Goal: Task Accomplishment & Management: Use online tool/utility

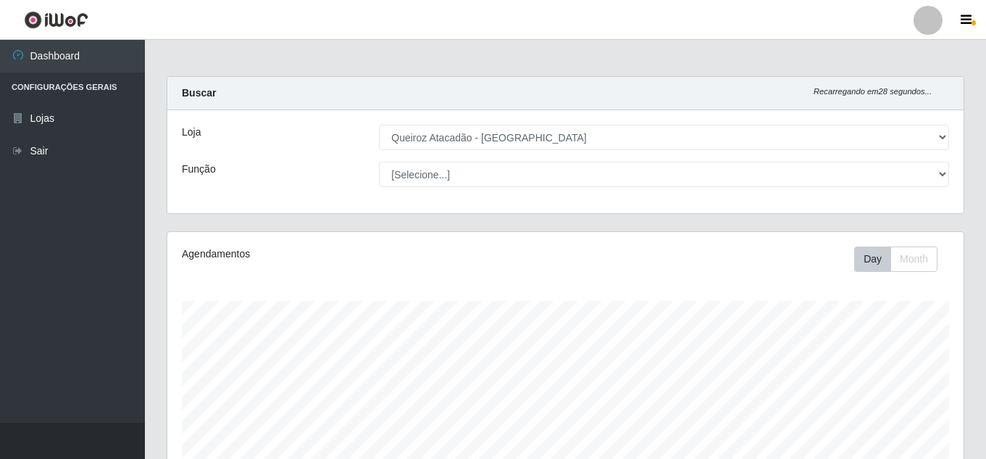
select select "225"
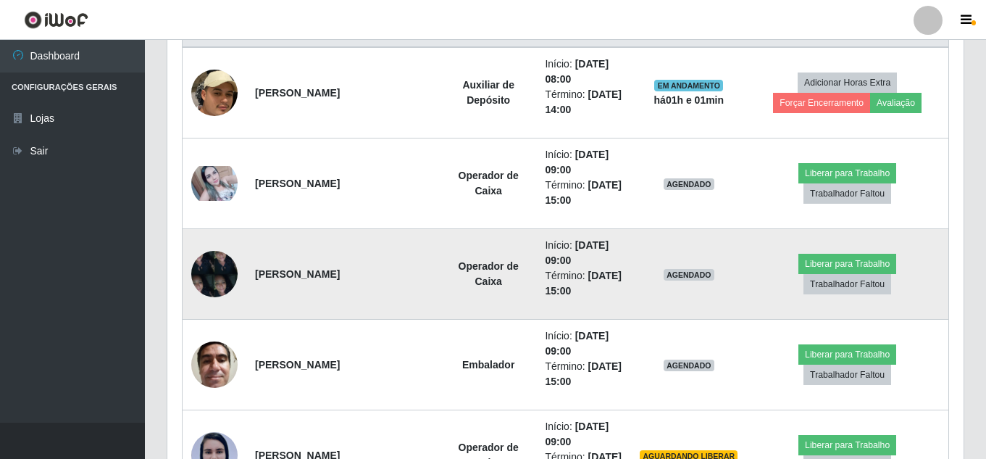
scroll to position [608, 0]
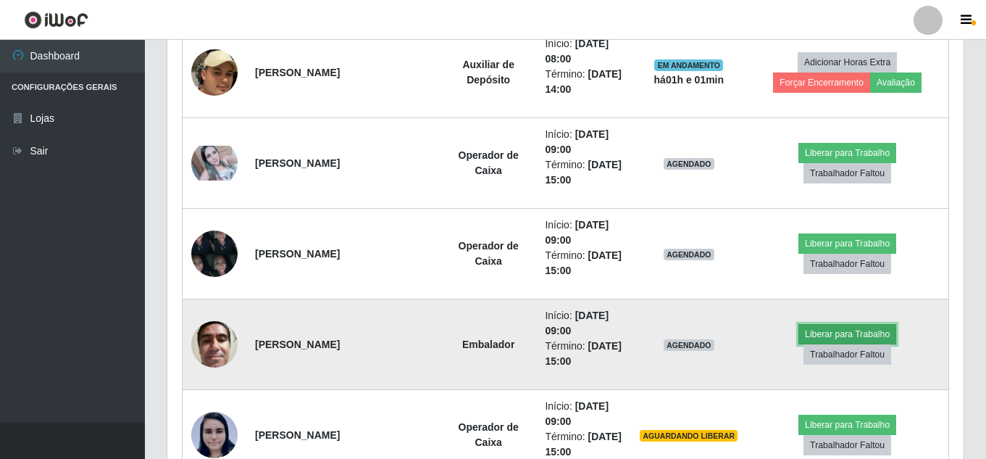
click at [829, 335] on button "Liberar para Trabalho" at bounding box center [847, 334] width 98 height 20
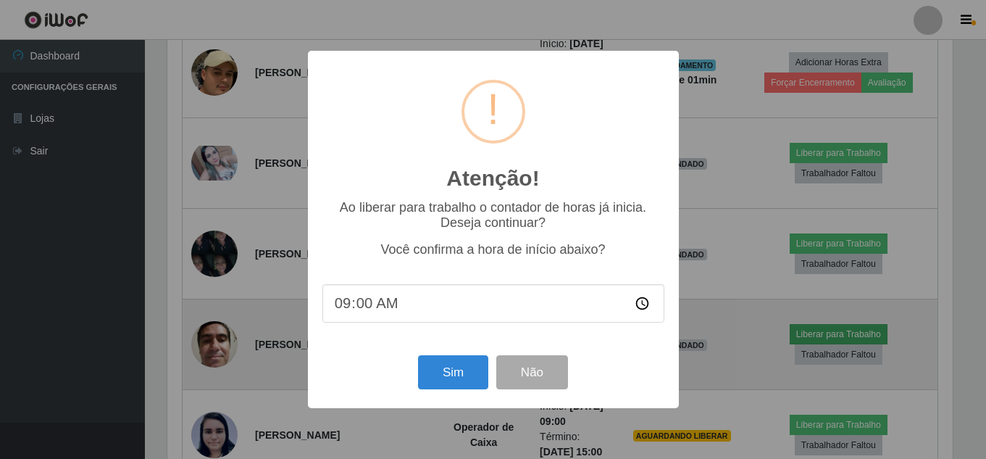
scroll to position [301, 789]
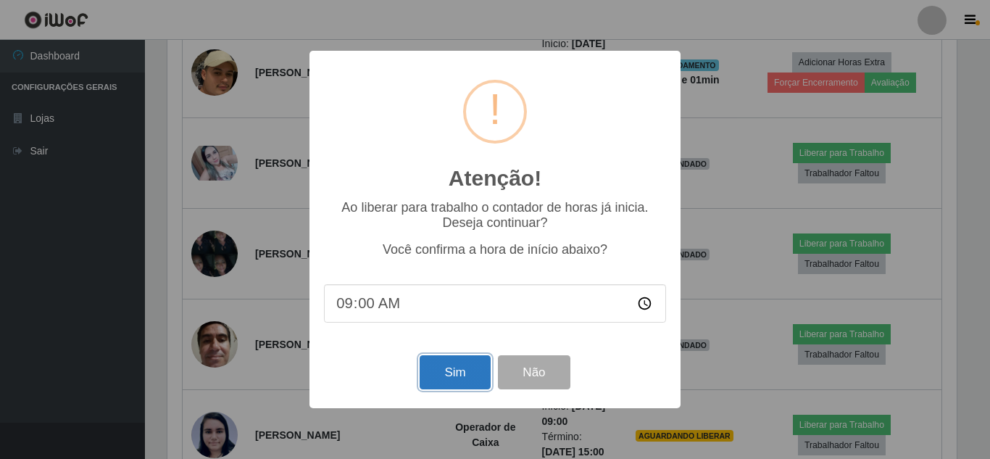
click at [456, 369] on button "Sim" at bounding box center [455, 372] width 70 height 34
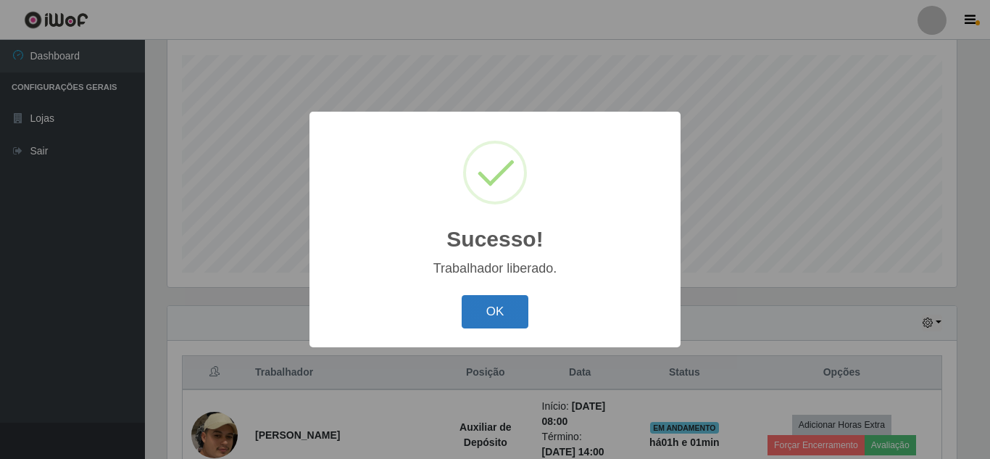
click at [507, 304] on button "OK" at bounding box center [495, 312] width 67 height 34
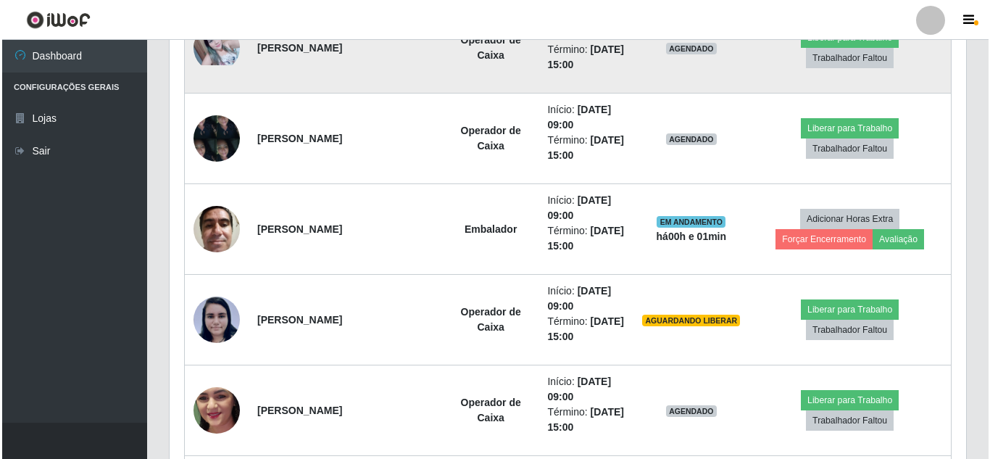
scroll to position [753, 0]
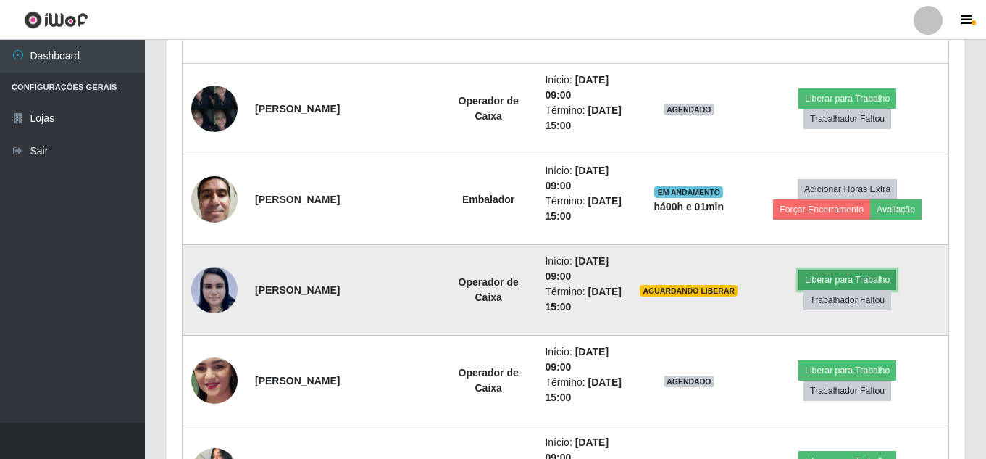
click at [845, 278] on button "Liberar para Trabalho" at bounding box center [847, 280] width 98 height 20
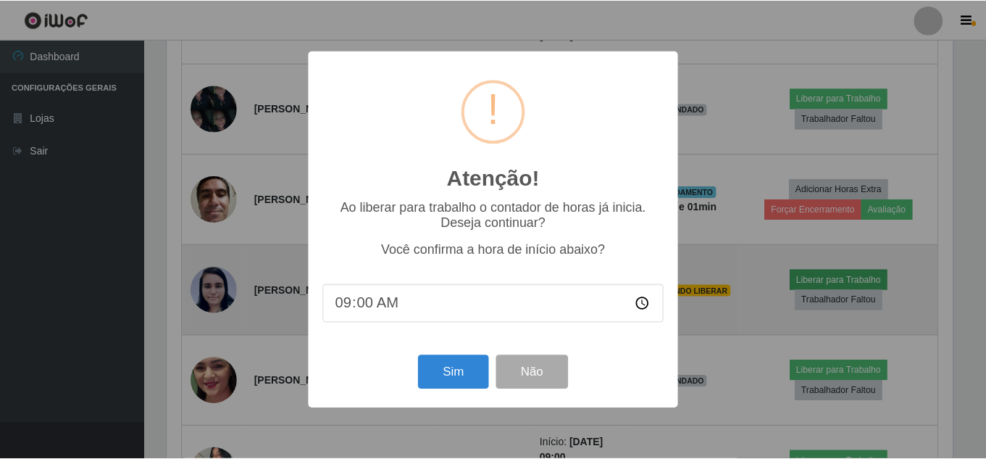
scroll to position [301, 789]
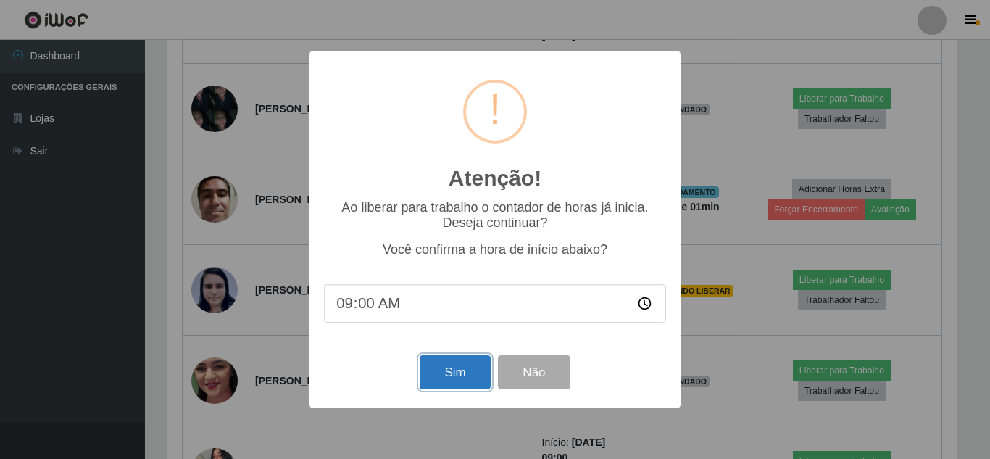
click at [450, 377] on button "Sim" at bounding box center [455, 372] width 70 height 34
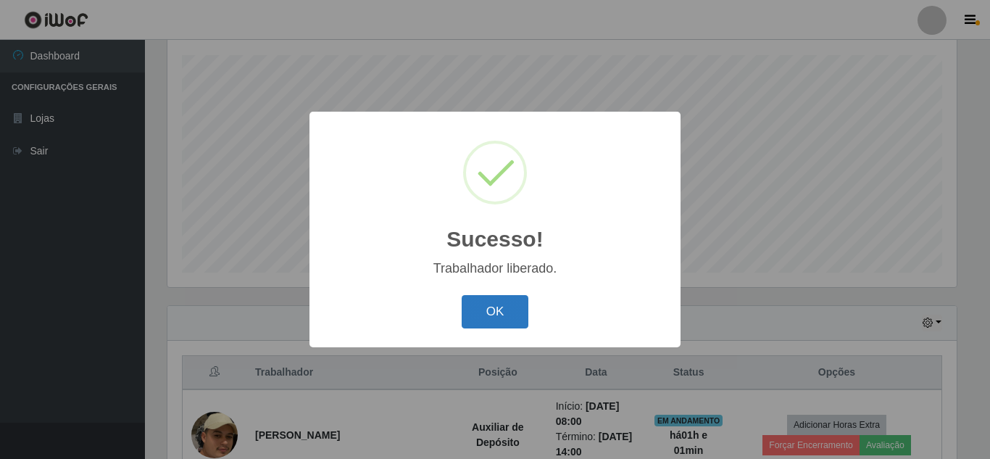
click at [493, 322] on button "OK" at bounding box center [495, 312] width 67 height 34
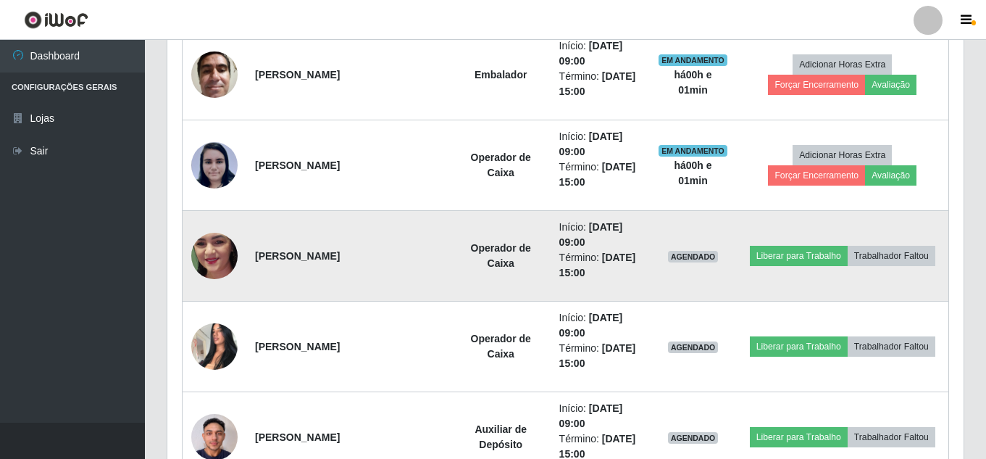
scroll to position [898, 0]
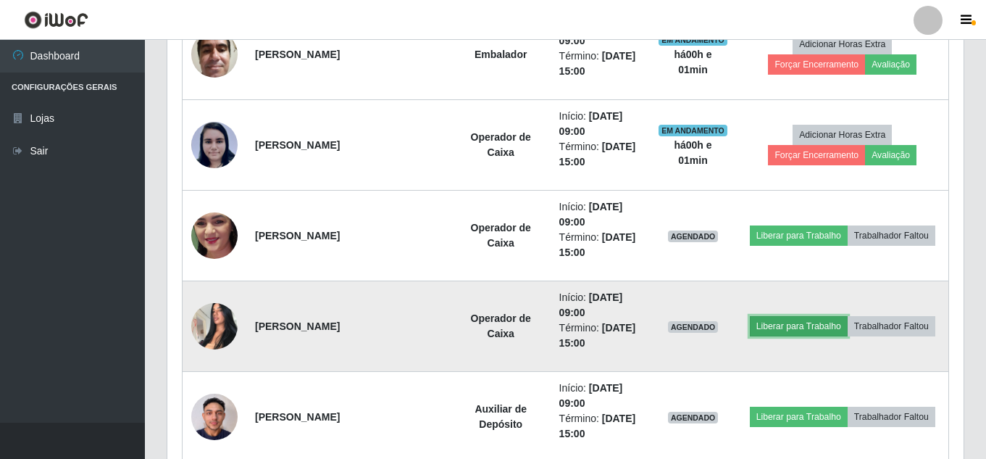
click at [804, 327] on button "Liberar para Trabalho" at bounding box center [799, 326] width 98 height 20
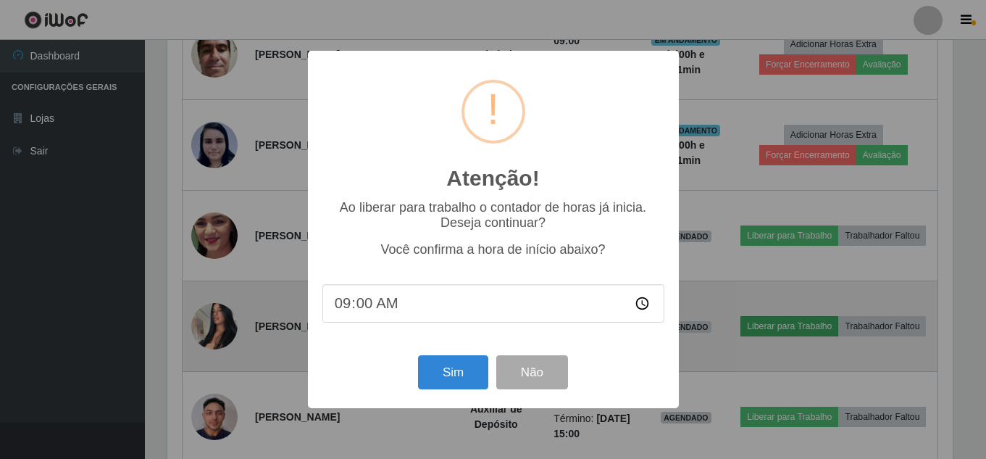
scroll to position [301, 789]
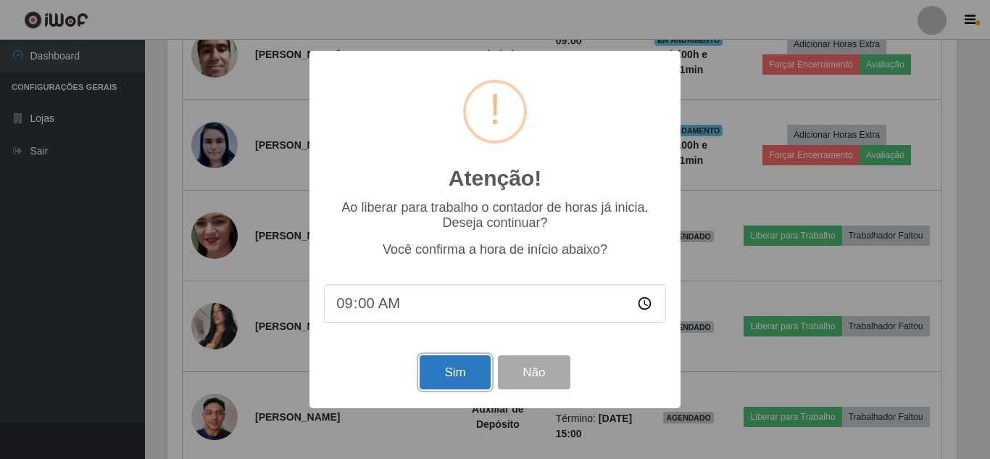
click at [463, 372] on button "Sim" at bounding box center [455, 372] width 70 height 34
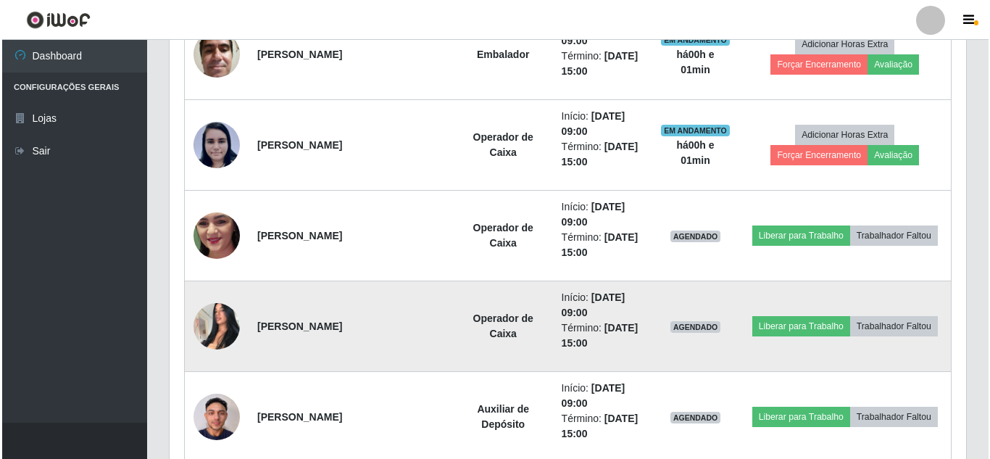
scroll to position [0, 0]
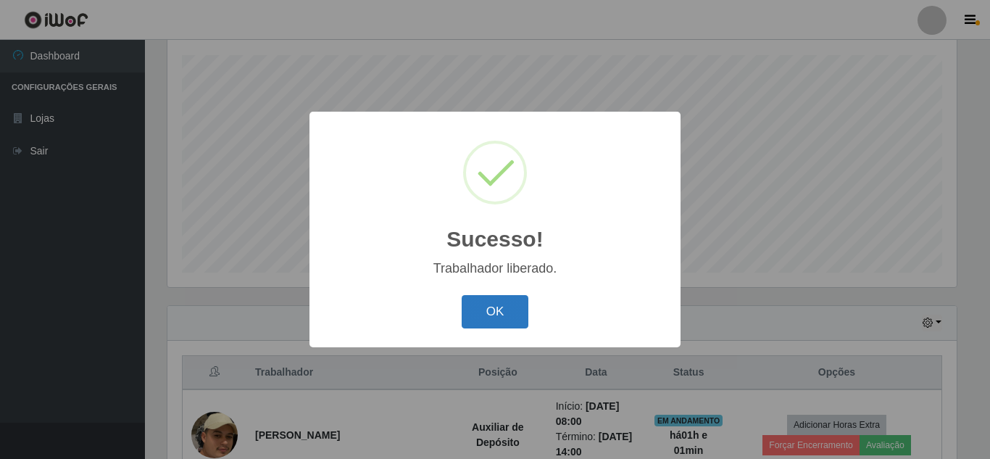
click at [491, 306] on button "OK" at bounding box center [495, 312] width 67 height 34
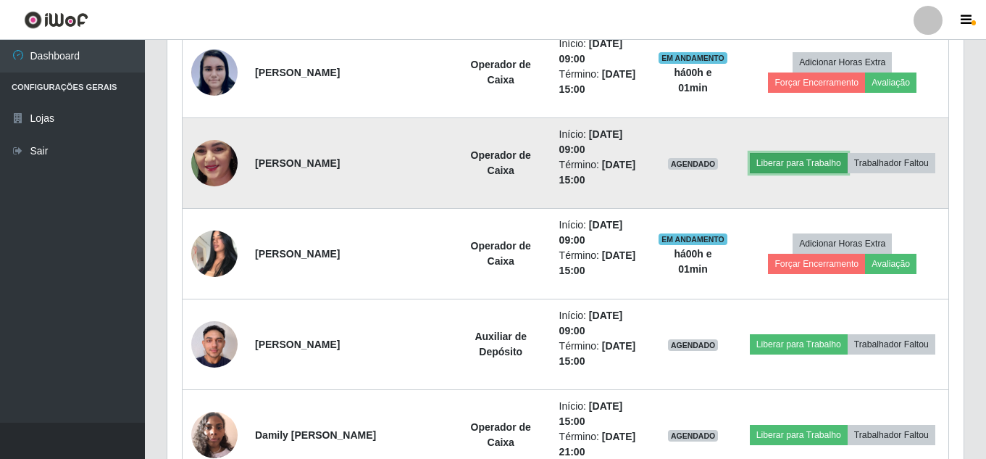
click at [798, 165] on button "Liberar para Trabalho" at bounding box center [799, 163] width 98 height 20
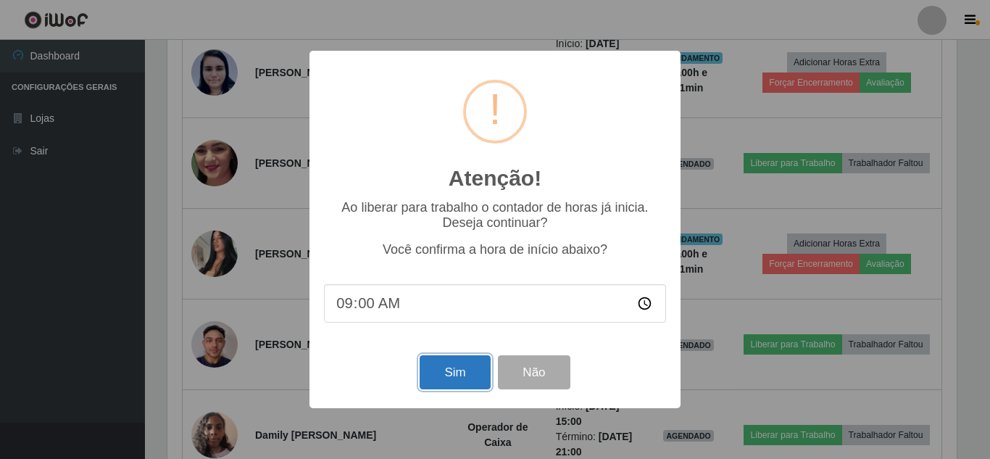
click at [456, 370] on button "Sim" at bounding box center [455, 372] width 70 height 34
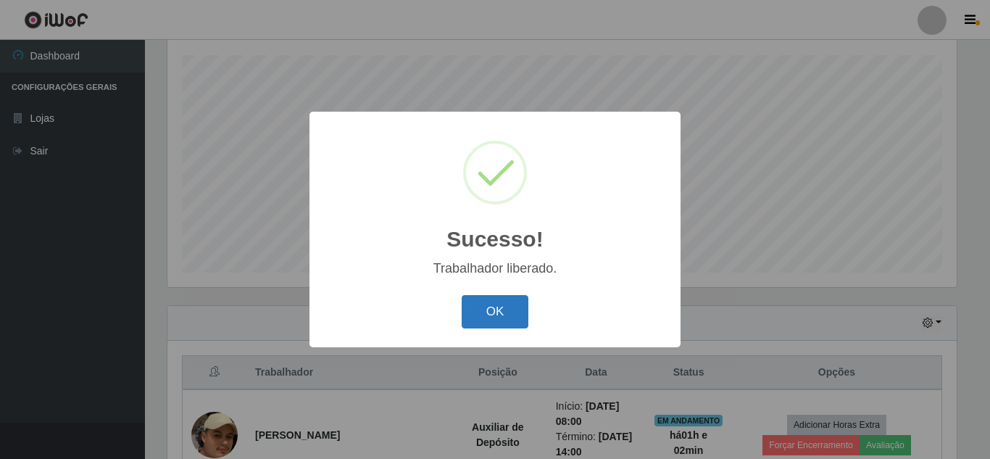
click at [506, 311] on button "OK" at bounding box center [495, 312] width 67 height 34
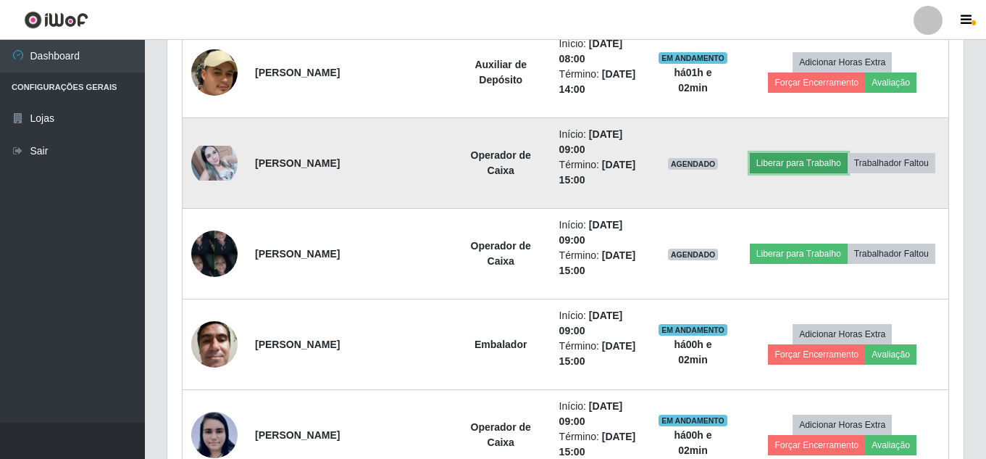
click at [799, 165] on button "Liberar para Trabalho" at bounding box center [799, 163] width 98 height 20
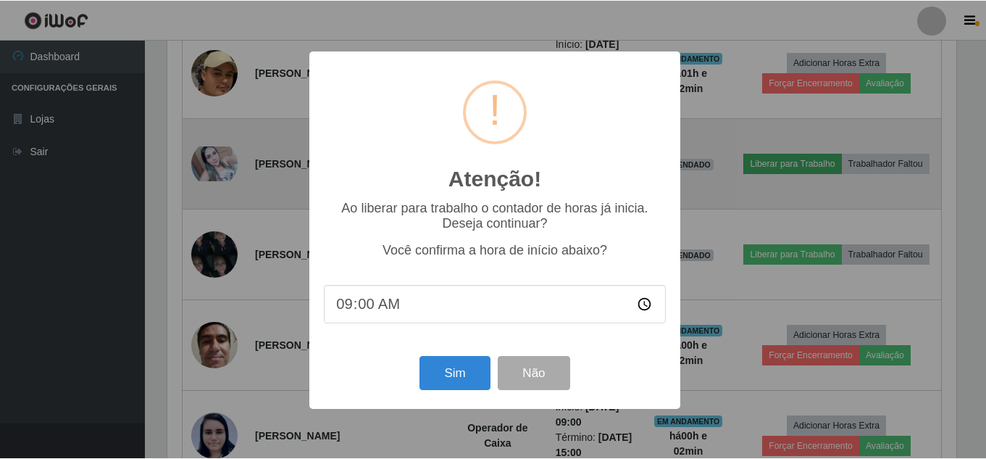
scroll to position [301, 789]
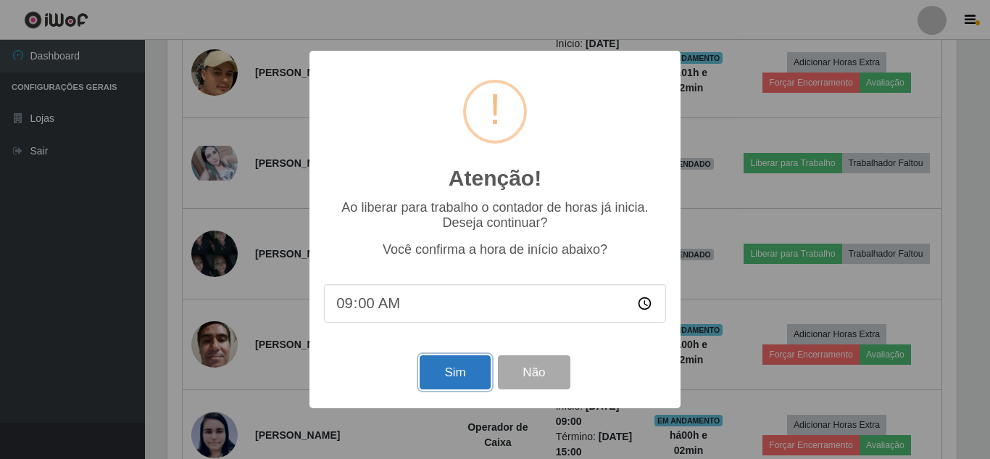
click at [454, 367] on button "Sim" at bounding box center [455, 372] width 70 height 34
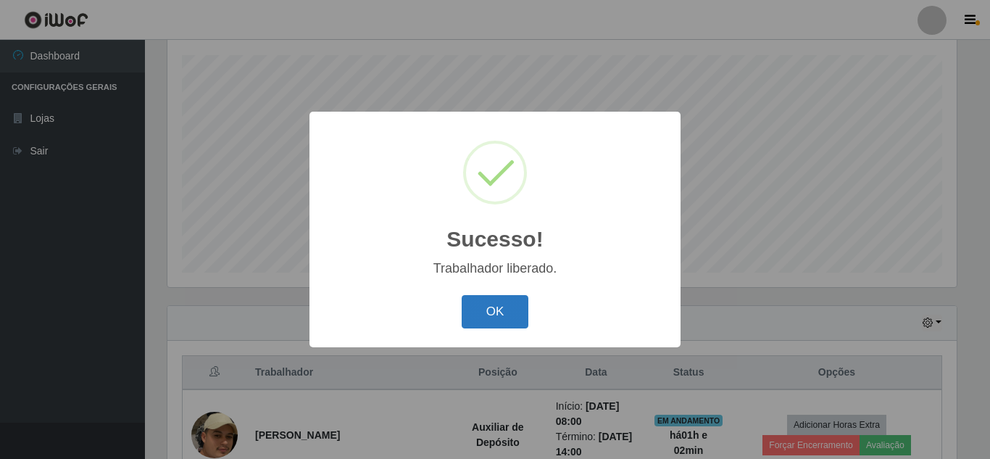
click at [483, 317] on button "OK" at bounding box center [495, 312] width 67 height 34
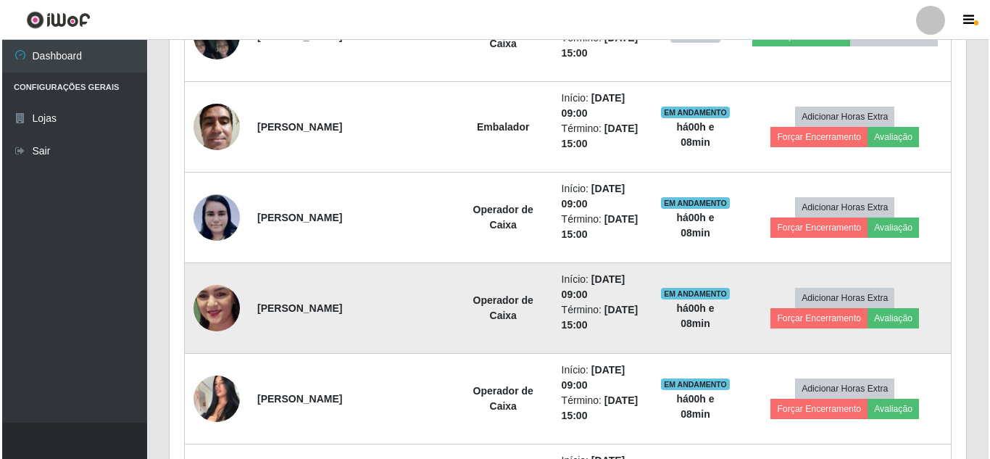
scroll to position [535, 0]
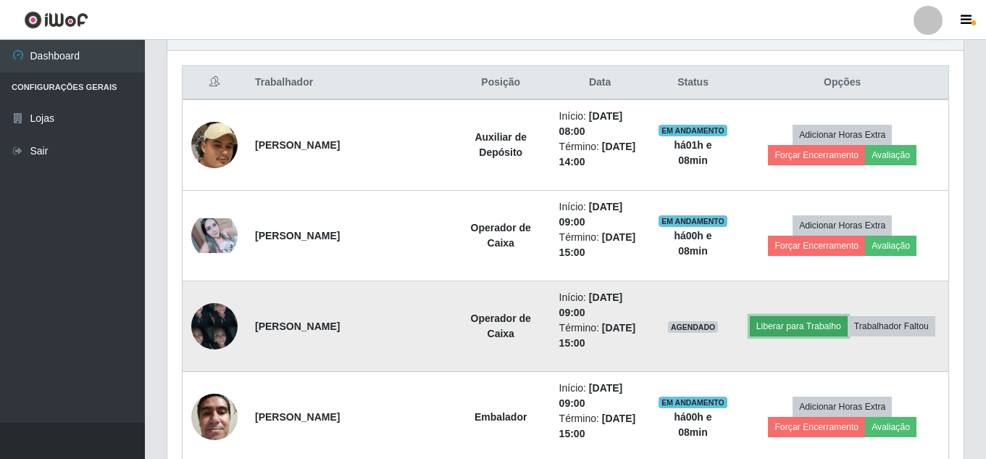
click at [832, 330] on button "Liberar para Trabalho" at bounding box center [799, 326] width 98 height 20
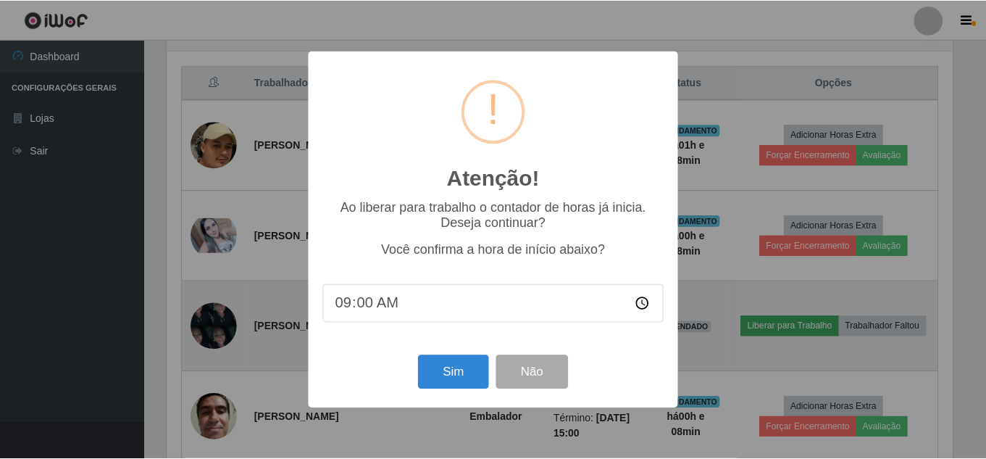
scroll to position [301, 789]
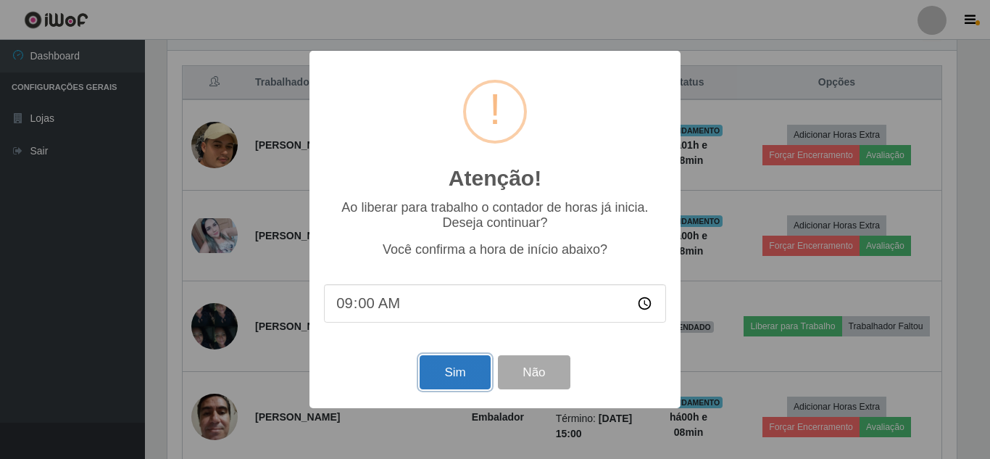
click at [451, 379] on button "Sim" at bounding box center [455, 372] width 70 height 34
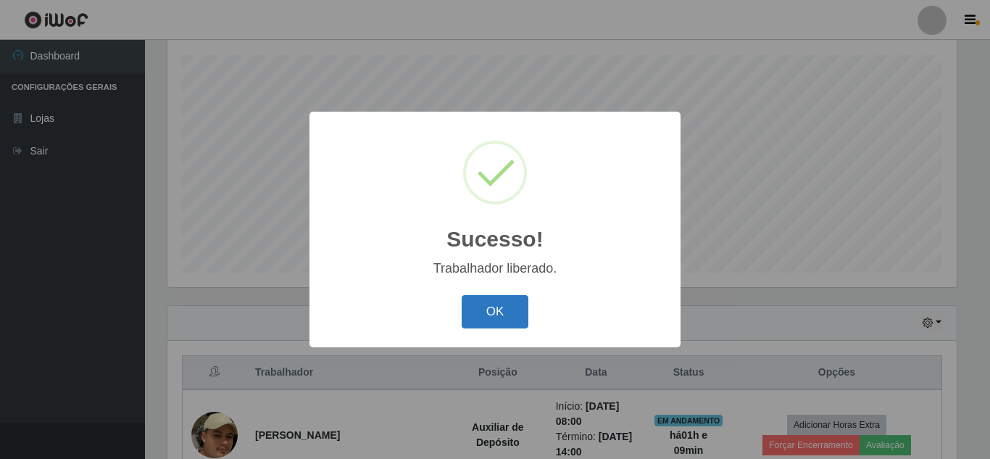
click at [514, 317] on button "OK" at bounding box center [495, 312] width 67 height 34
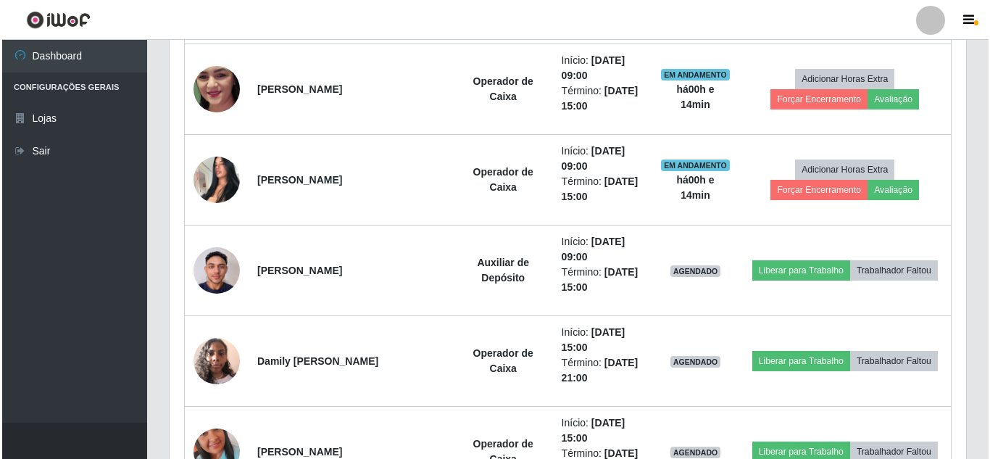
scroll to position [1059, 0]
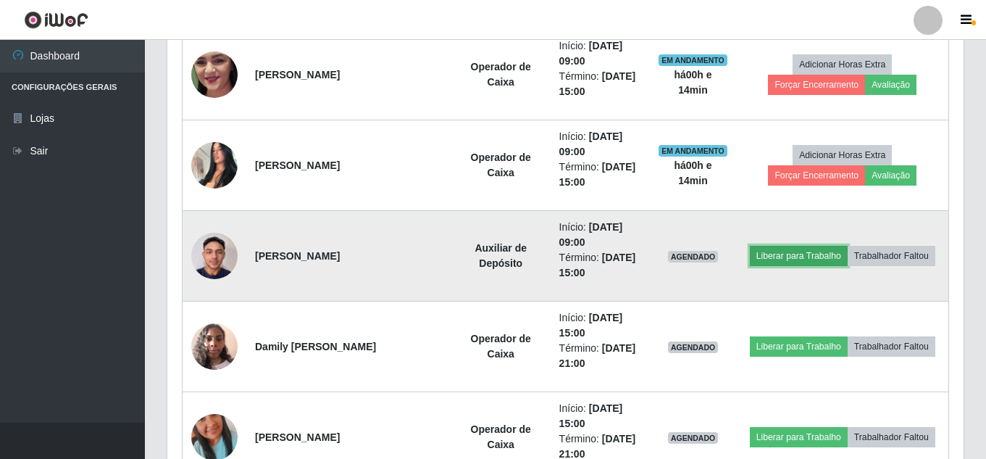
click at [769, 256] on button "Liberar para Trabalho" at bounding box center [799, 256] width 98 height 20
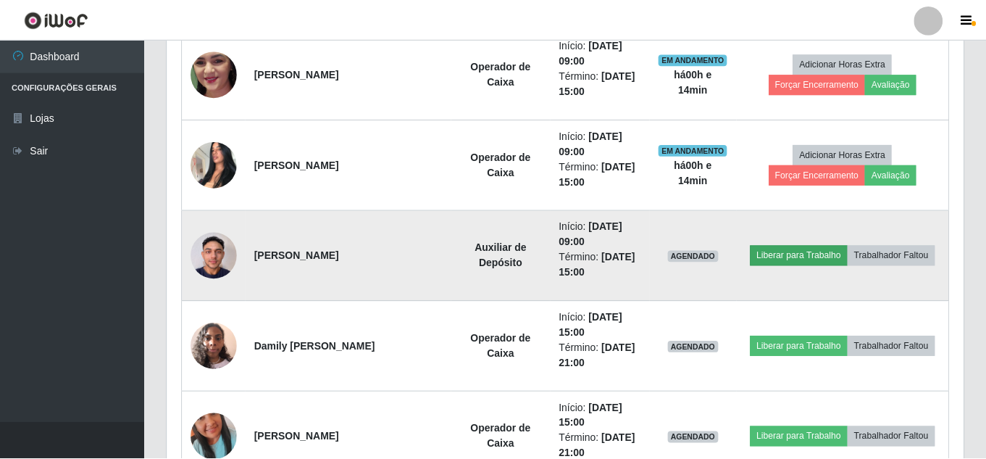
scroll to position [301, 789]
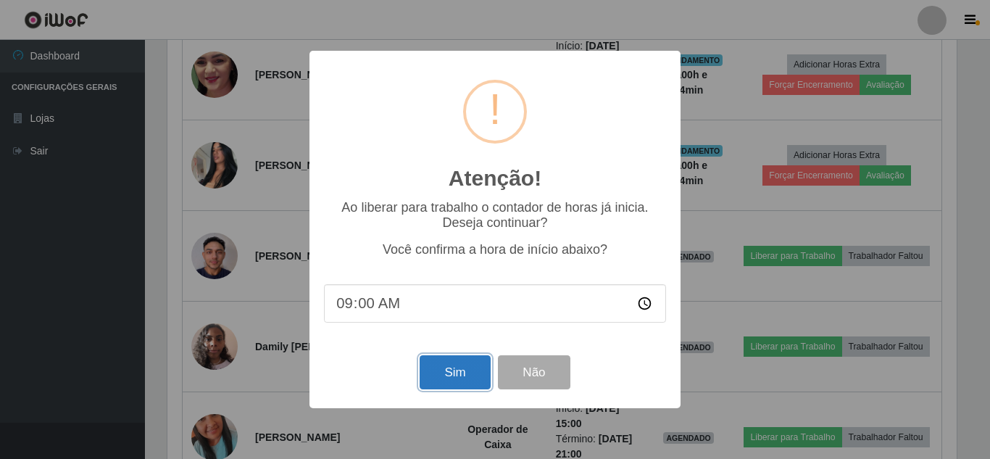
click at [459, 380] on button "Sim" at bounding box center [455, 372] width 70 height 34
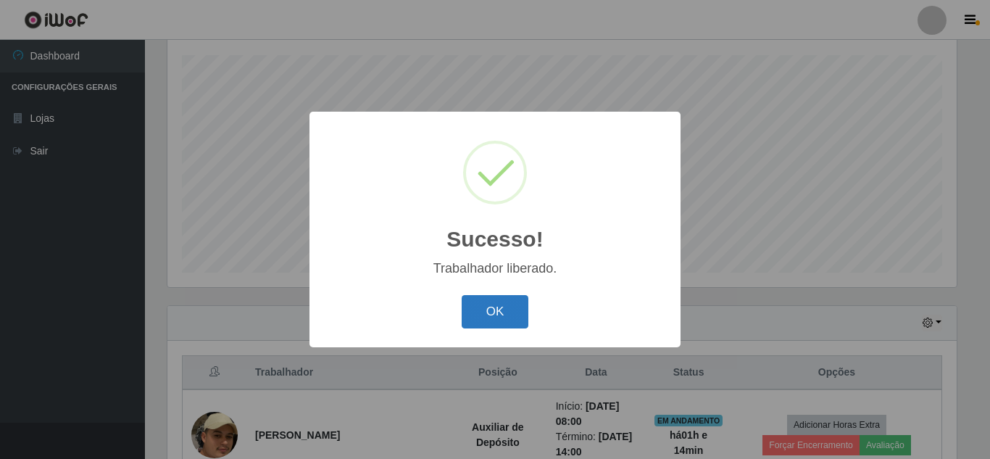
click at [498, 314] on button "OK" at bounding box center [495, 312] width 67 height 34
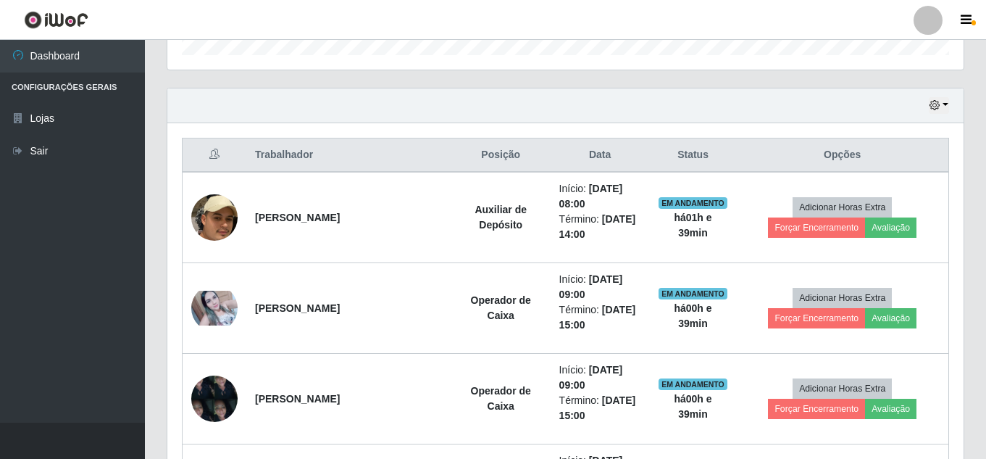
scroll to position [439, 0]
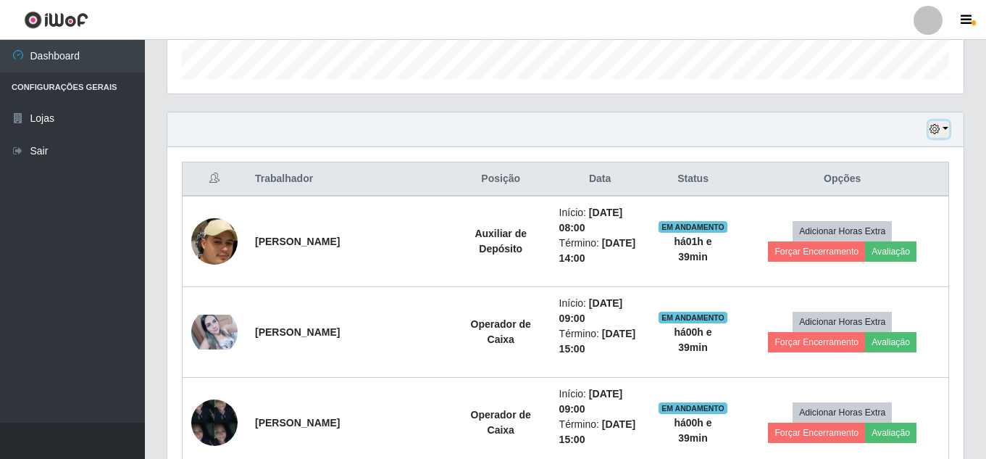
click at [937, 133] on icon "button" at bounding box center [935, 129] width 10 height 10
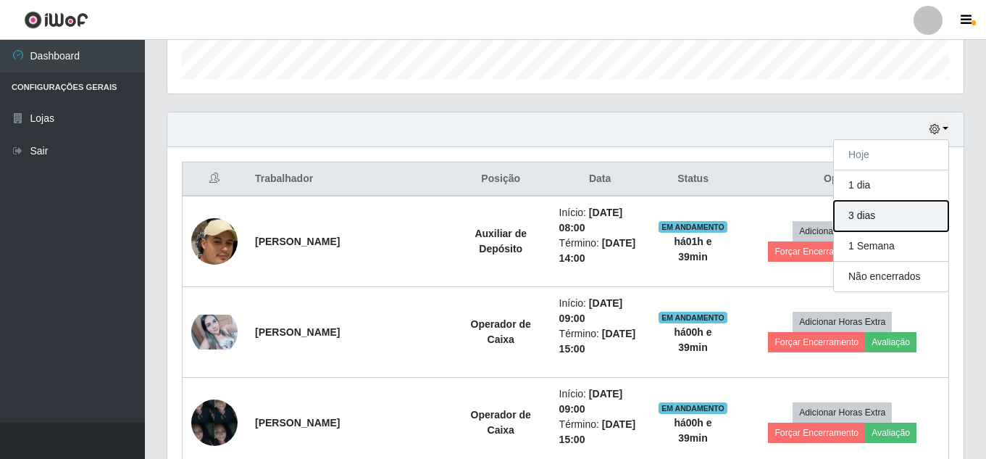
click at [878, 220] on button "3 dias" at bounding box center [891, 216] width 114 height 30
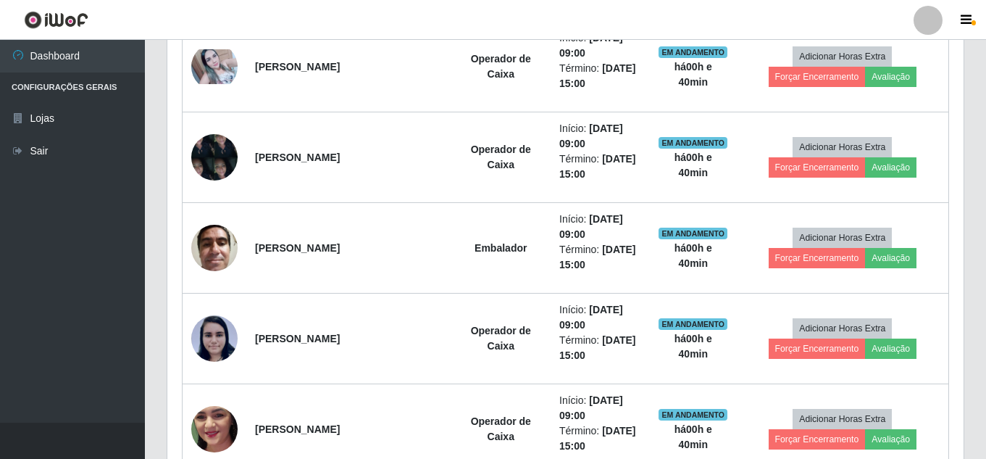
scroll to position [0, 0]
